Goal: Task Accomplishment & Management: Manage account settings

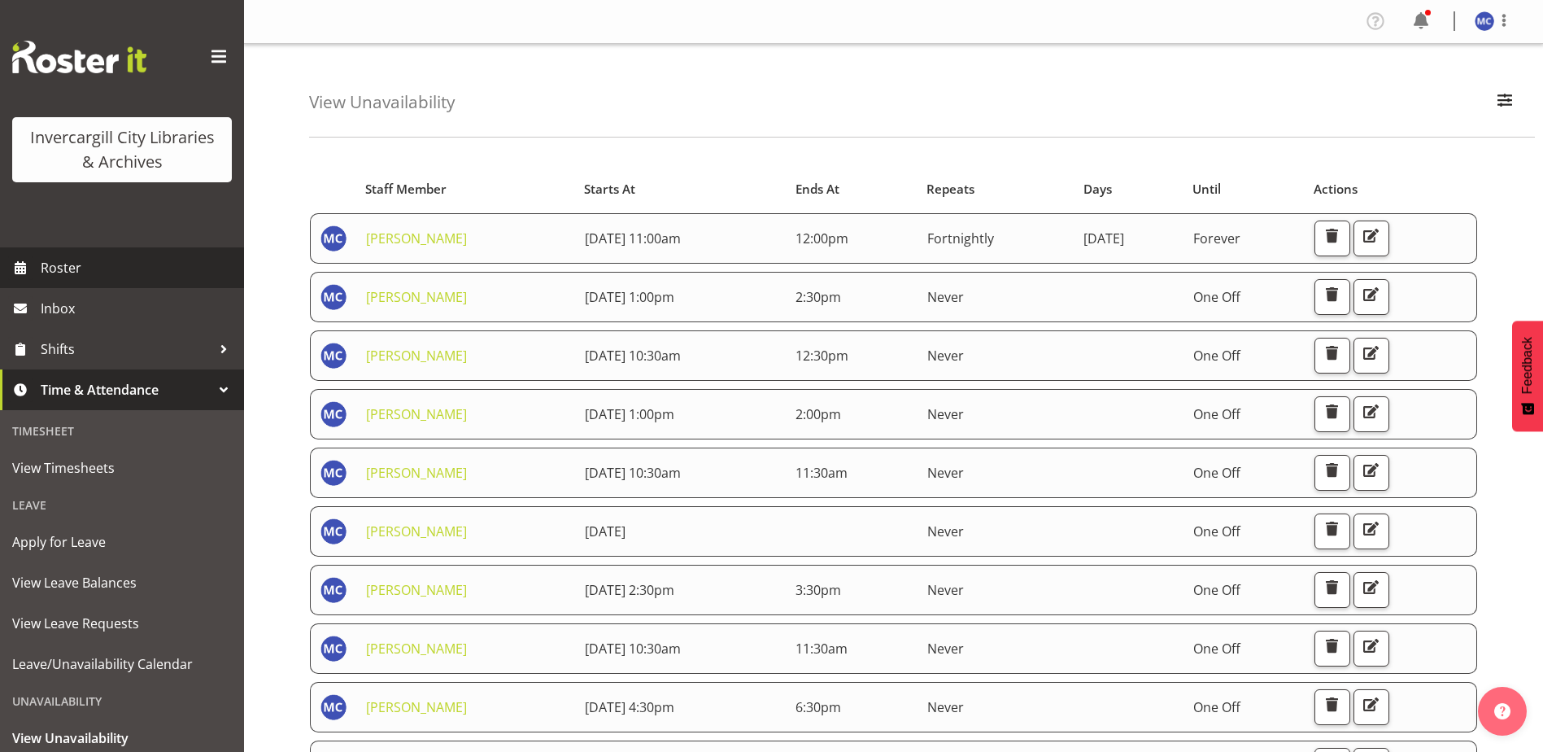
click at [83, 264] on span "Roster" at bounding box center [138, 267] width 195 height 24
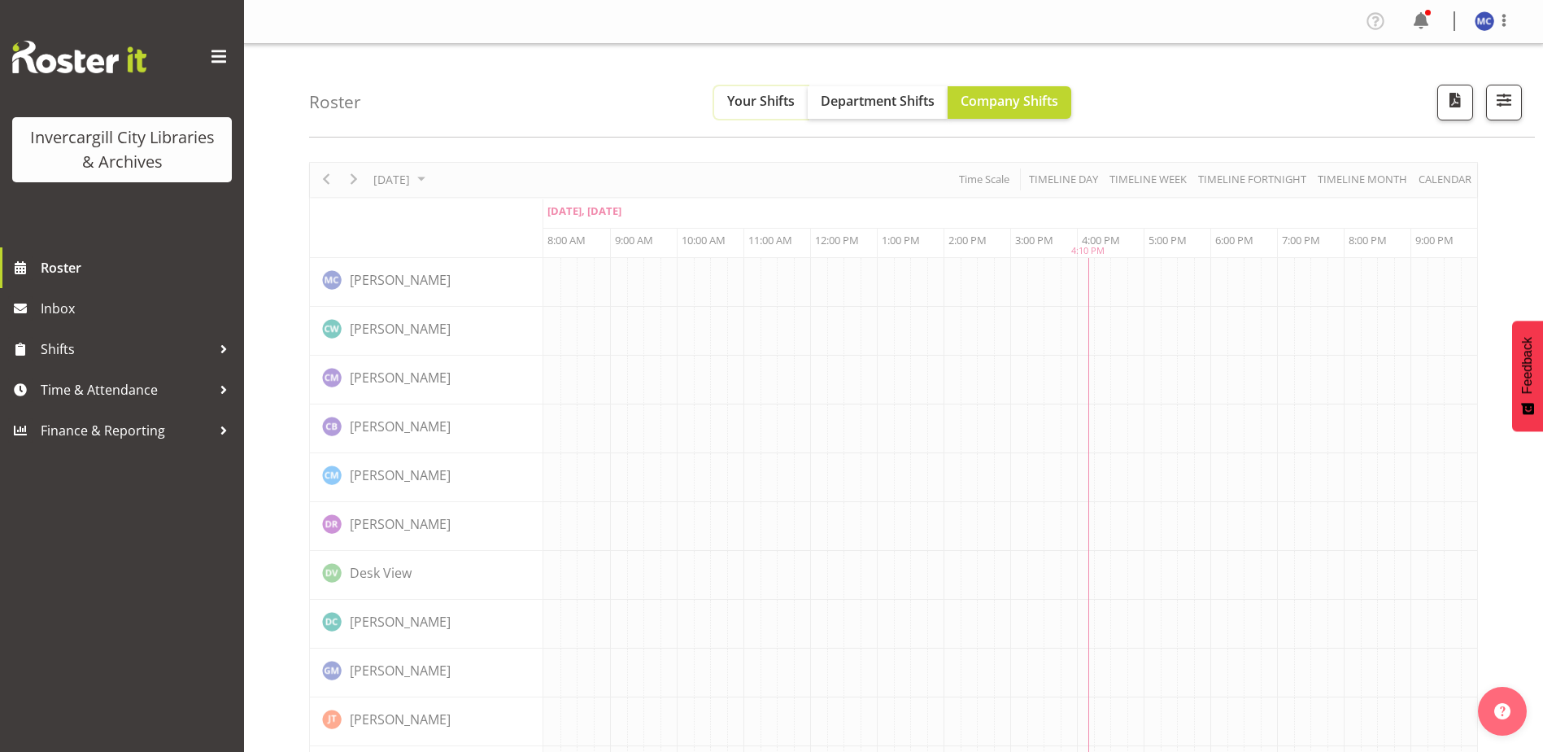
click at [779, 112] on button "Your Shifts" at bounding box center [761, 102] width 94 height 33
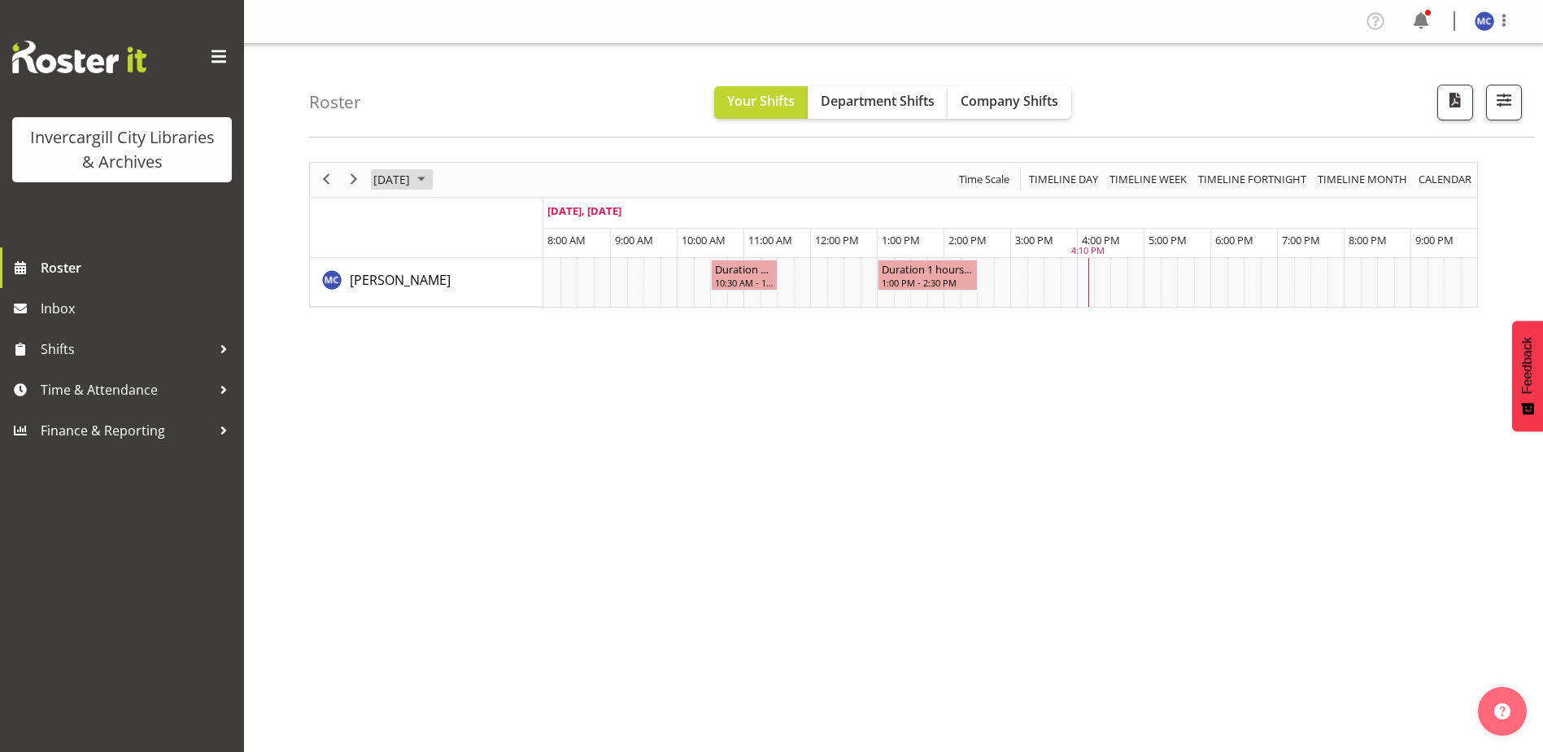
click at [431, 179] on span "October 2025" at bounding box center [422, 179] width 20 height 20
click at [513, 281] on span "3" at bounding box center [520, 276] width 24 height 24
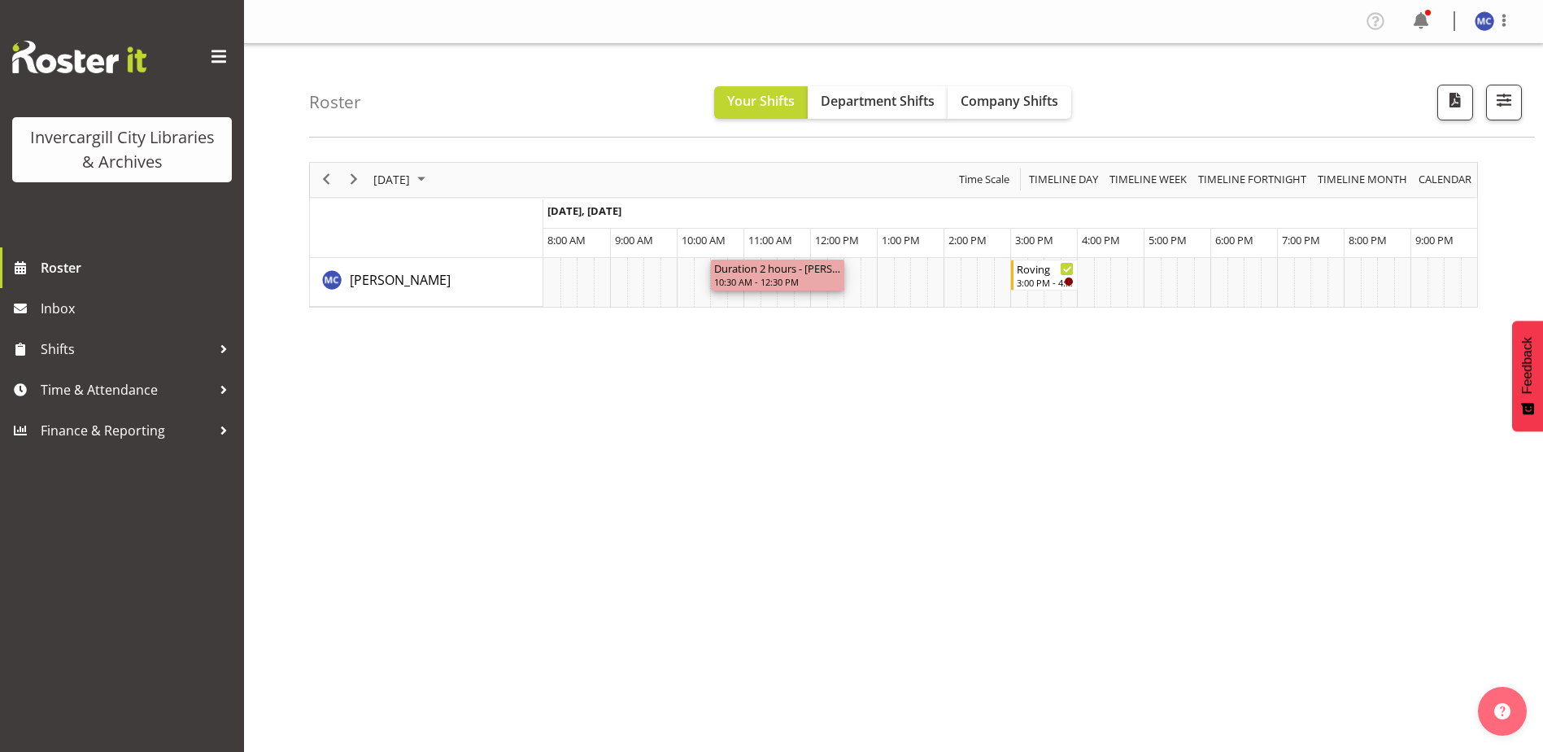
click at [758, 273] on div "Duration 2 hours - Aurora Catu" at bounding box center [777, 268] width 127 height 16
click at [177, 386] on span "Time & Attendance" at bounding box center [126, 389] width 171 height 24
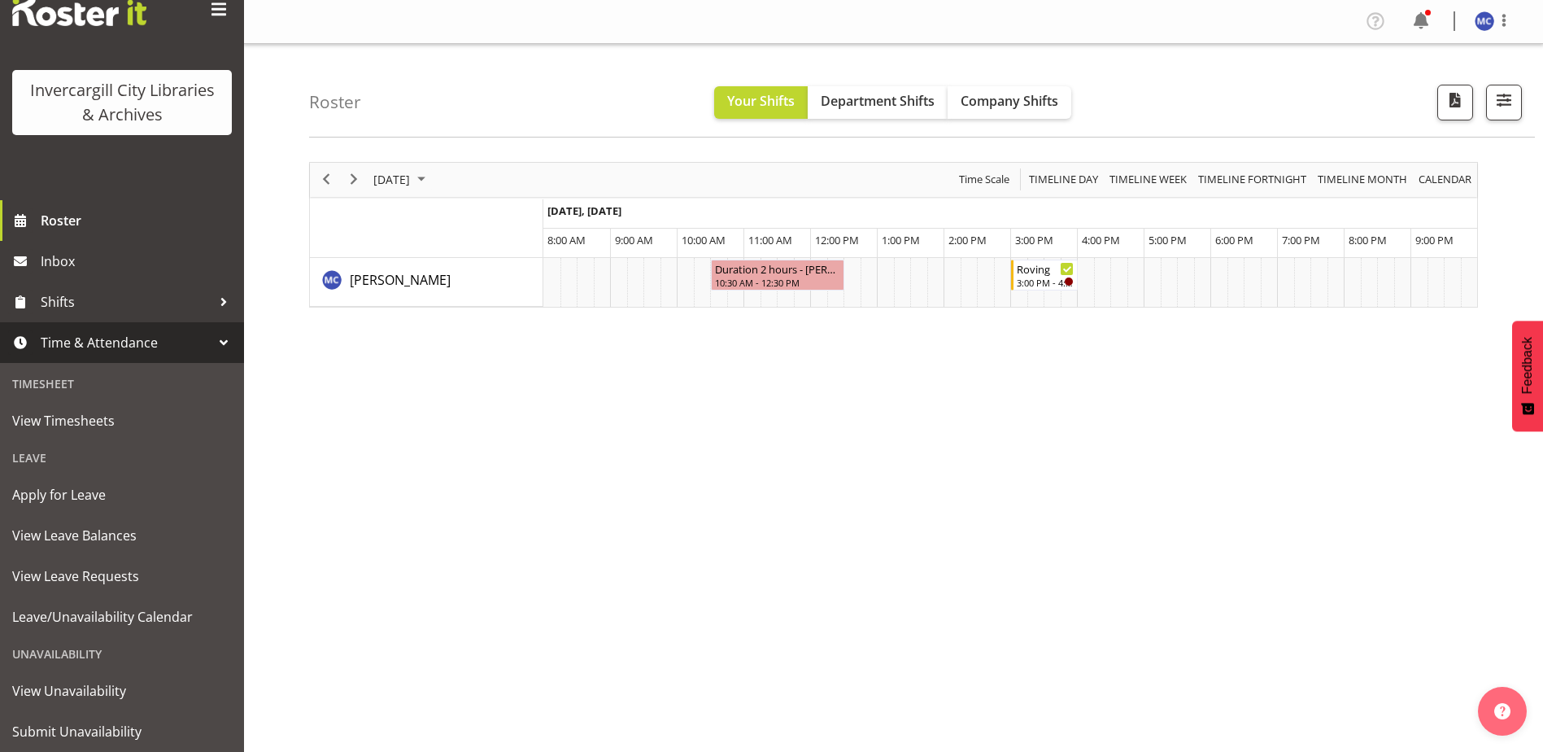
scroll to position [92, 0]
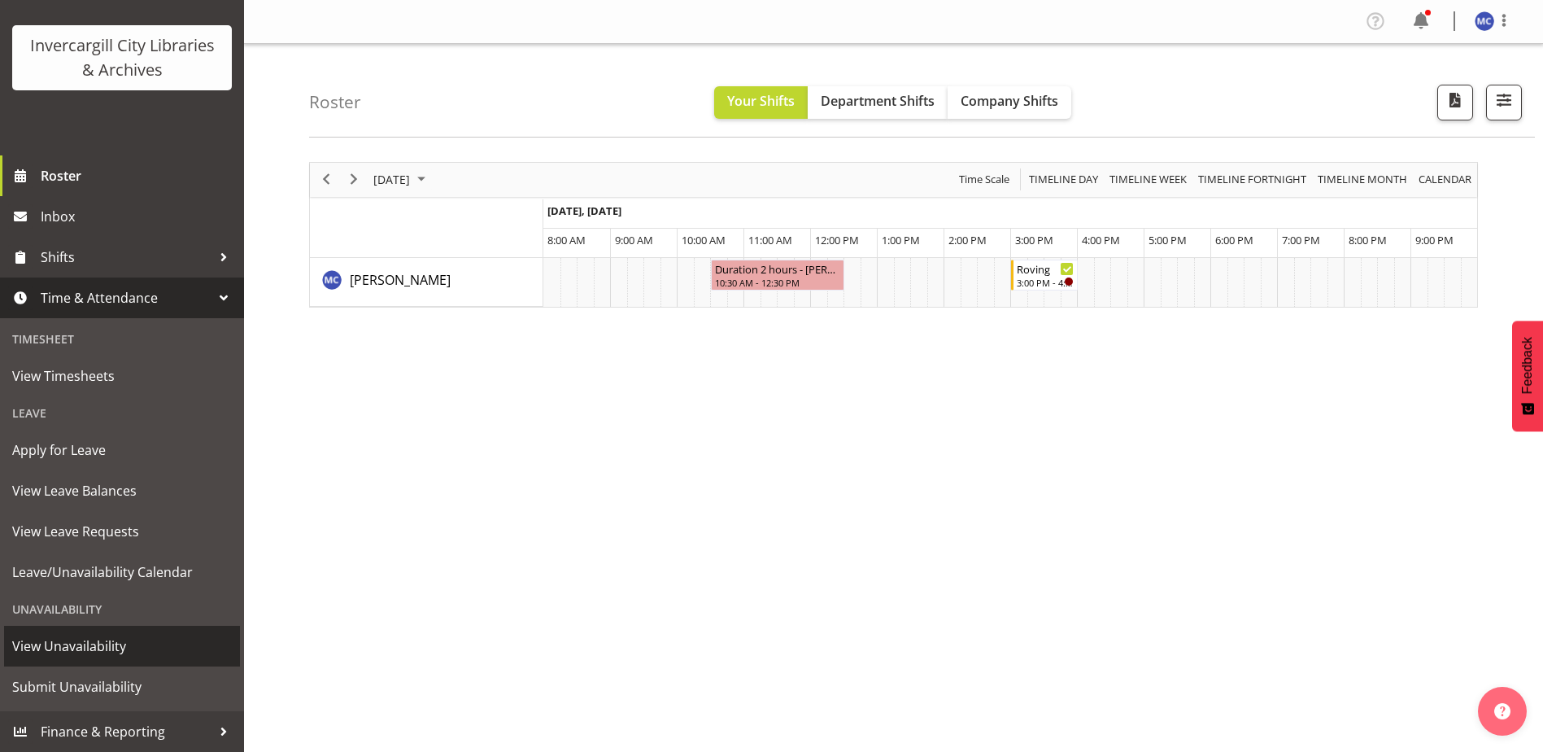
click at [153, 656] on span "View Unavailability" at bounding box center [122, 646] width 220 height 24
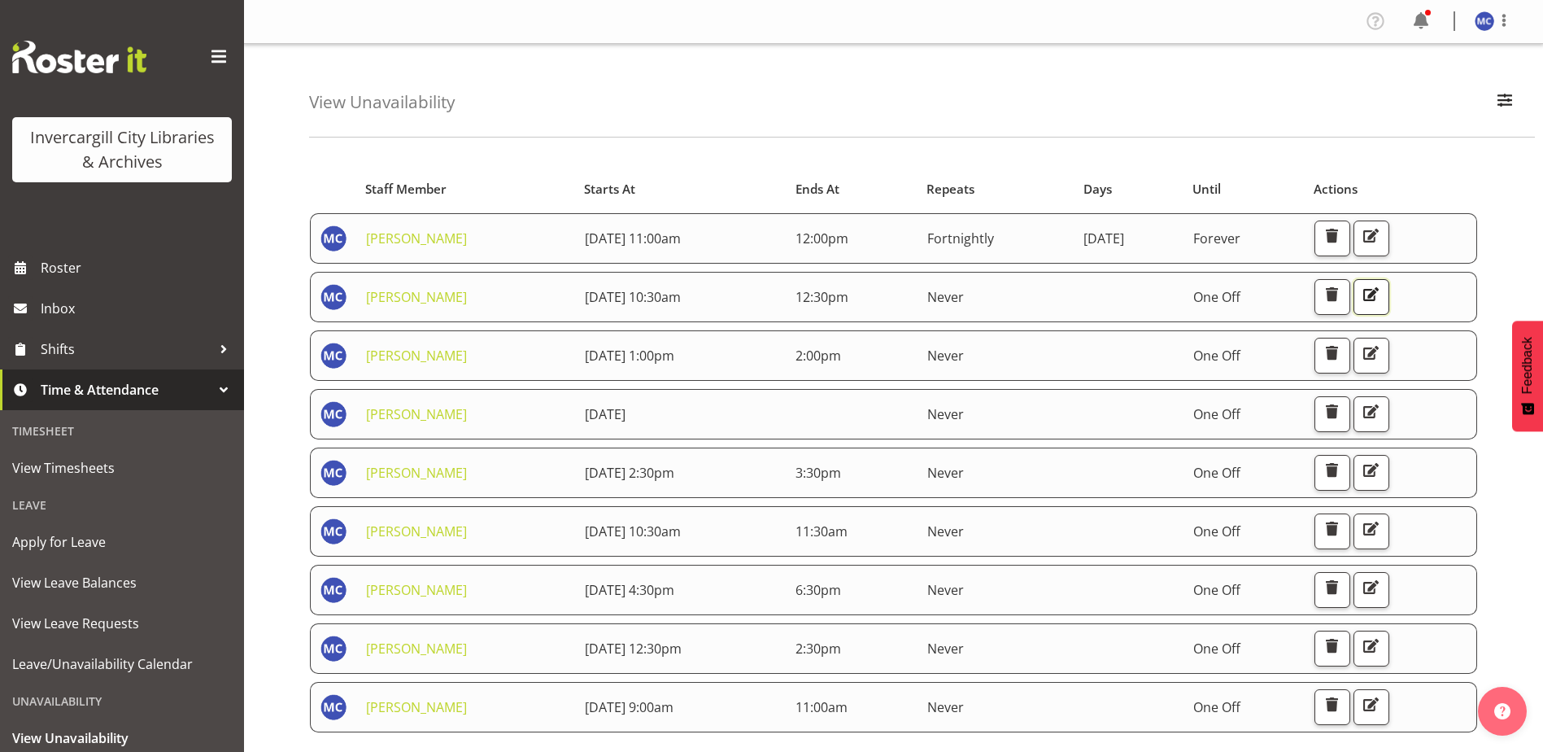
click at [1381, 292] on span "button" at bounding box center [1370, 294] width 21 height 21
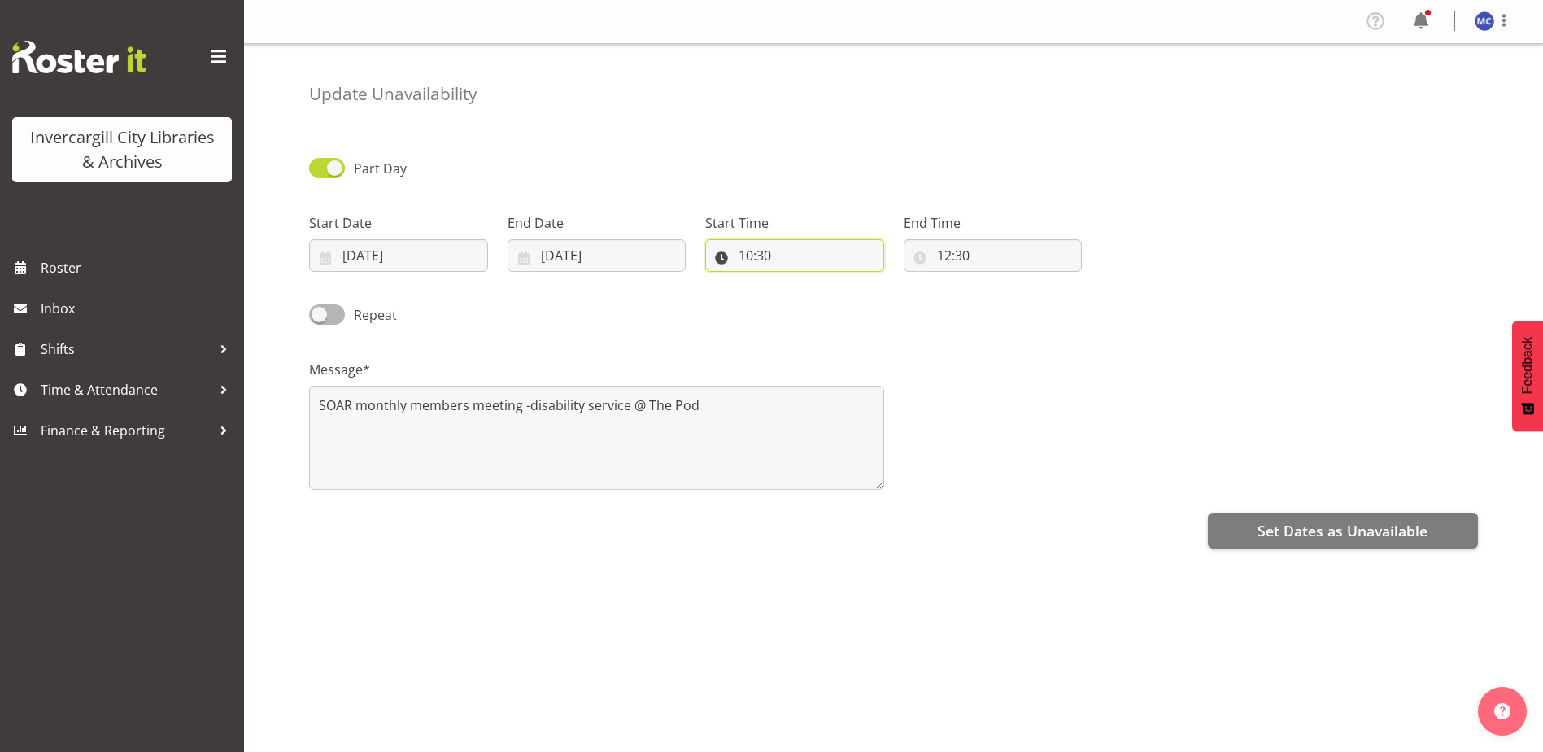
click at [770, 259] on input "10:30" at bounding box center [794, 255] width 179 height 33
click at [857, 303] on select "00 01 02 03 04 05 06 07 08 09 10 11 12 13 14 15 16 17 18 19 20 21 22 23 24 25 2…" at bounding box center [858, 297] width 37 height 33
select select "15"
click at [840, 281] on select "00 01 02 03 04 05 06 07 08 09 10 11 12 13 14 15 16 17 18 19 20 21 22 23 24 25 2…" at bounding box center [858, 297] width 37 height 33
type input "10:15"
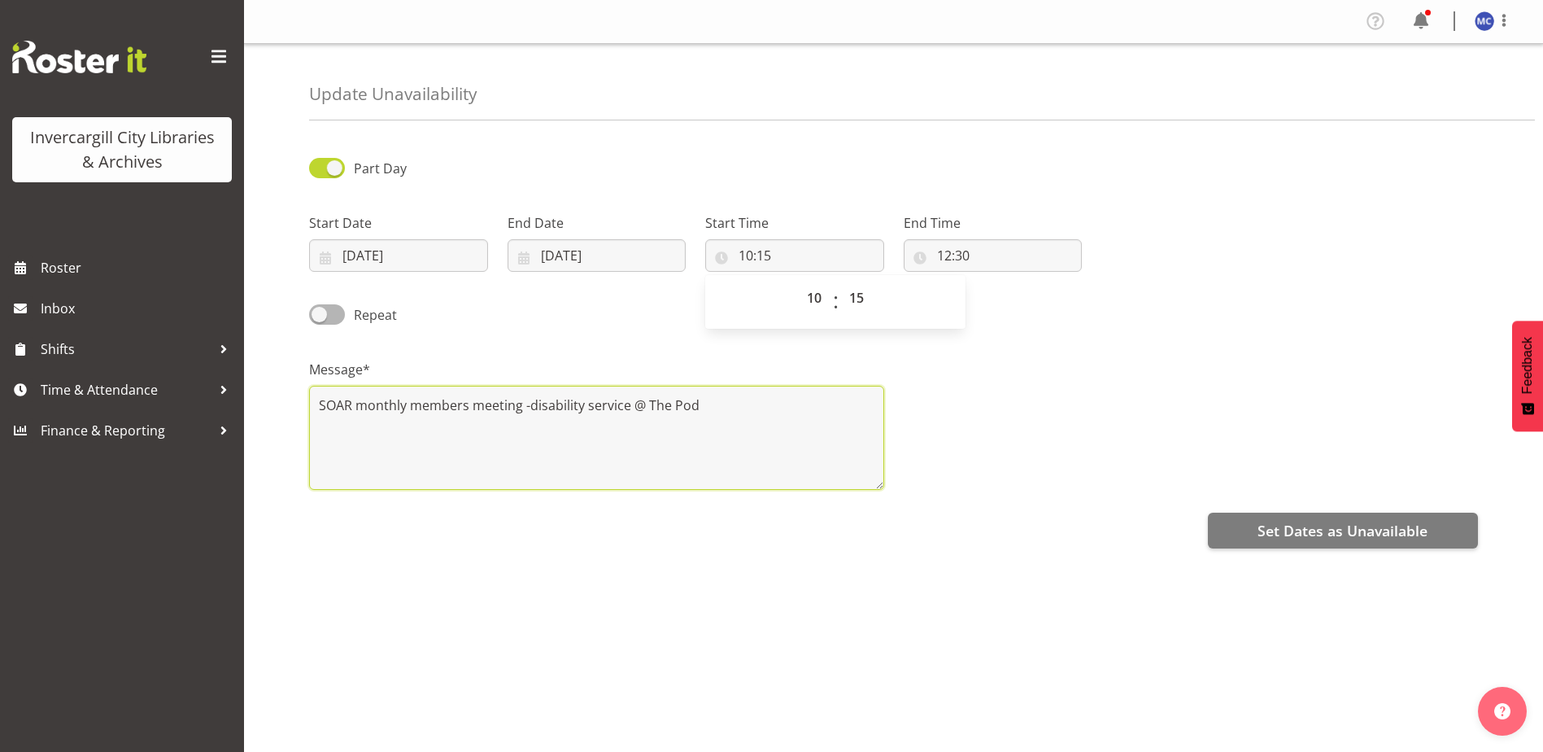
click at [320, 408] on textarea "SOAR monthly members meeting -disability service @ The Pod" at bounding box center [596, 438] width 575 height 104
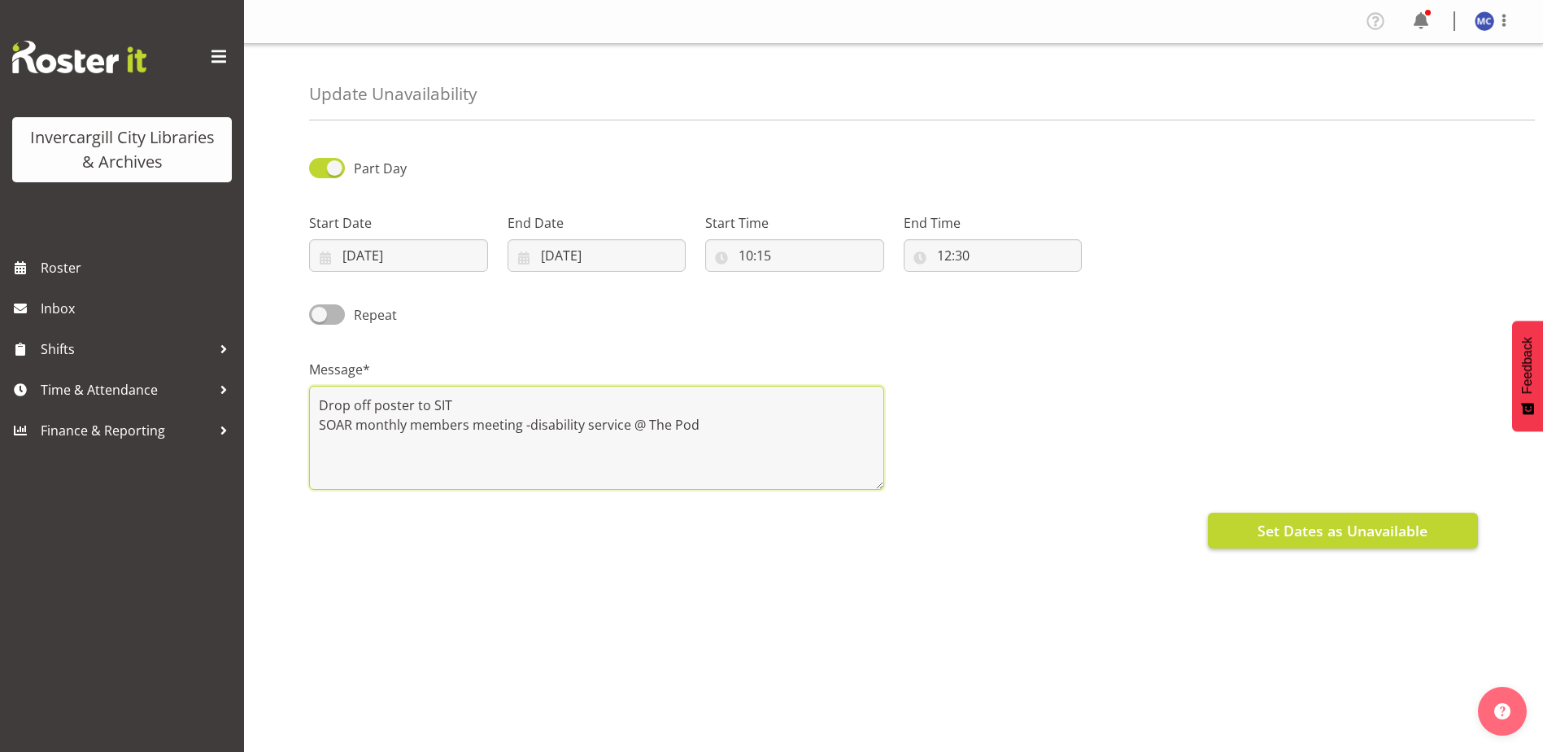
type textarea "Drop off poster to SIT SOAR monthly members meeting -disability service @ The P…"
click at [1248, 529] on button "Set Dates as Unavailable" at bounding box center [1343, 531] width 270 height 36
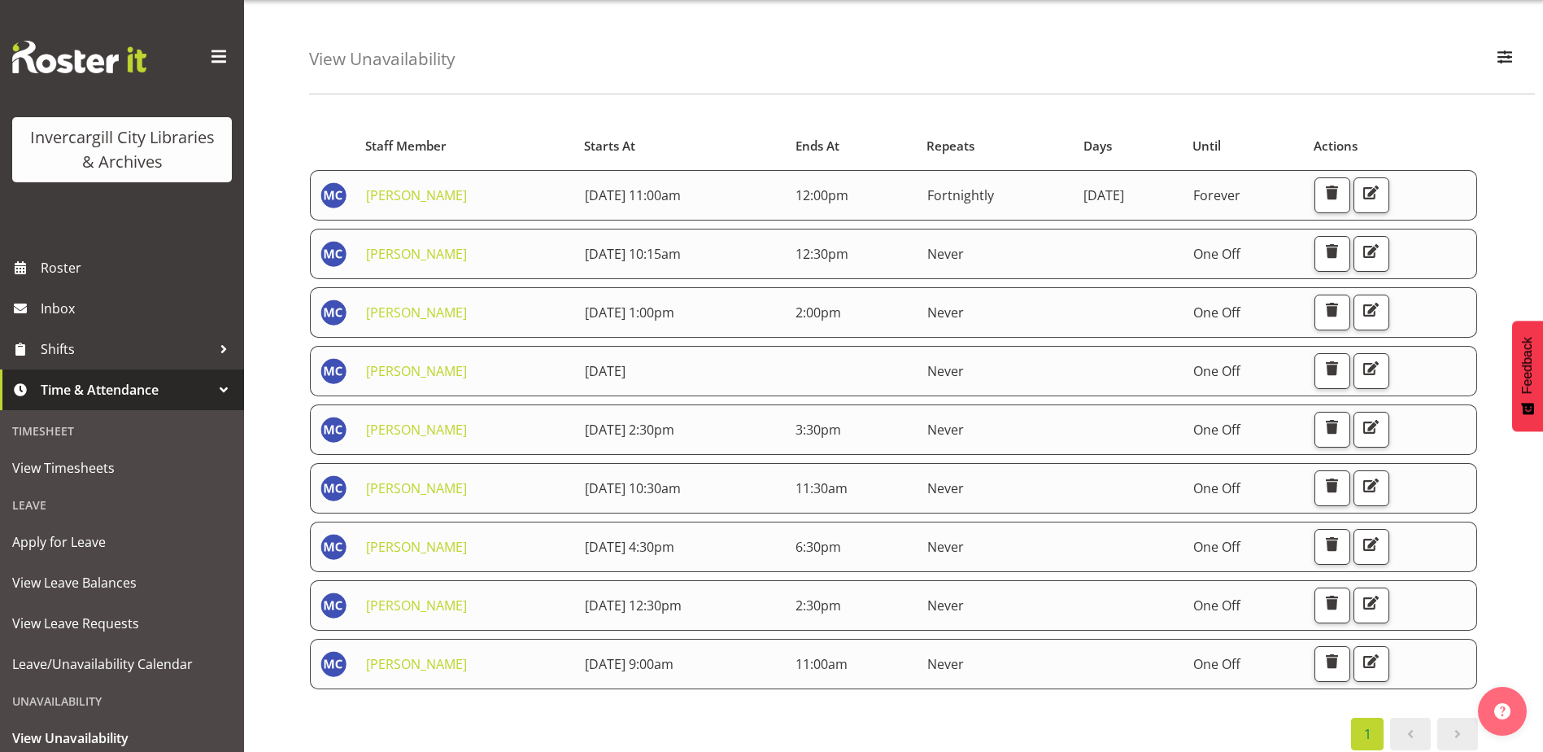
scroll to position [66, 0]
